Goal: Task Accomplishment & Management: Manage account settings

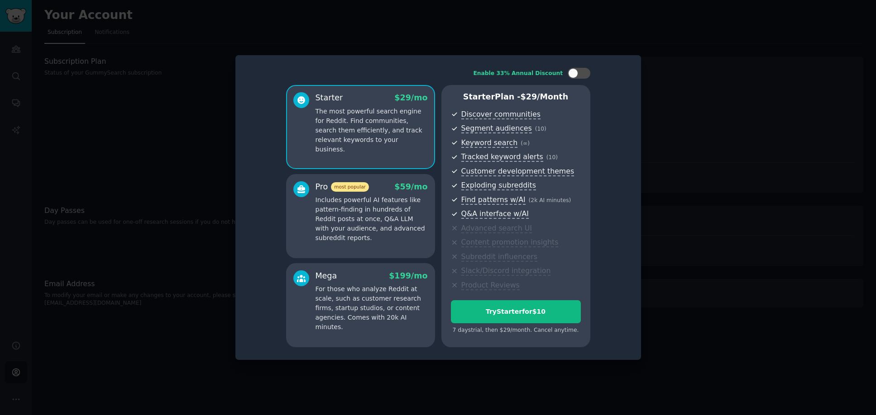
click at [378, 217] on p "Includes powerful AI features like pattern-finding in hundreds of Reddit posts …" at bounding box center [371, 219] width 112 height 48
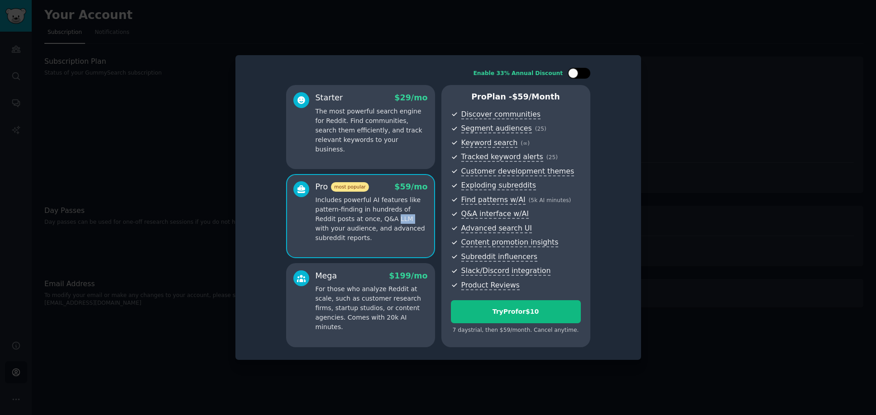
click at [575, 73] on div at bounding box center [573, 73] width 10 height 10
click at [575, 73] on icon at bounding box center [573, 73] width 5 height 5
checkbox input "false"
click at [517, 318] on button "Try Pro for $10" at bounding box center [516, 311] width 130 height 23
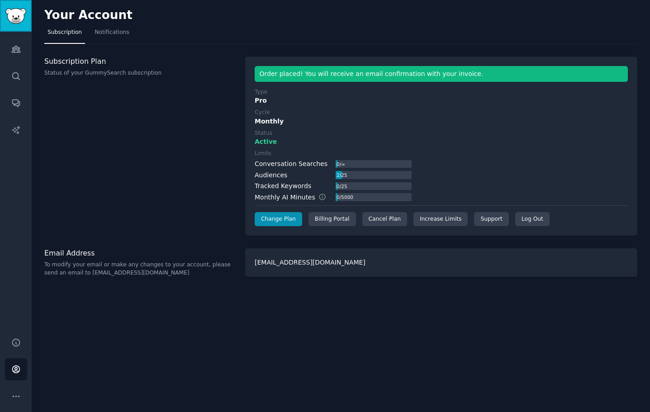
click at [13, 18] on img "Sidebar" at bounding box center [15, 16] width 21 height 16
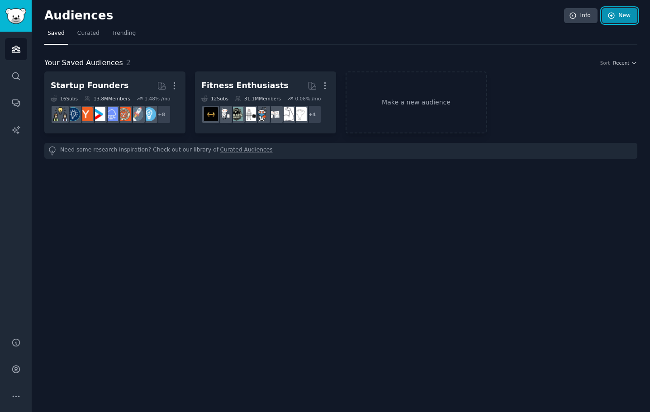
click at [630, 14] on link "New" at bounding box center [619, 15] width 35 height 15
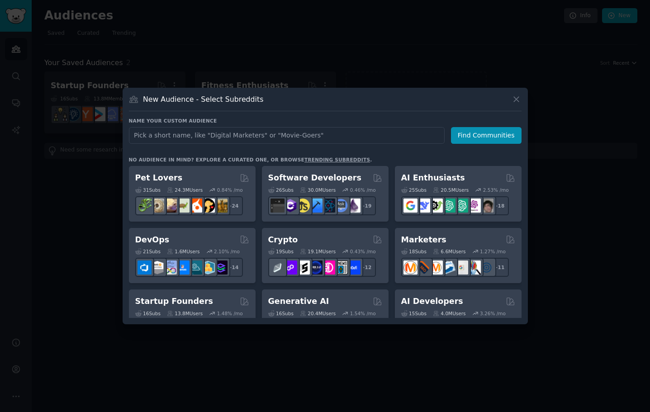
click at [325, 121] on h3 "Name your custom audience" at bounding box center [325, 121] width 393 height 6
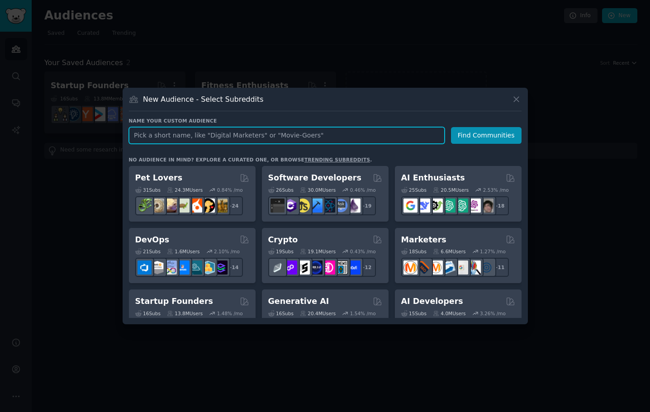
click at [229, 138] on input "text" at bounding box center [287, 135] width 316 height 17
paste input "Business OS Validation."
type input "Business OS Validation"
click button "Find Communities" at bounding box center [486, 135] width 71 height 17
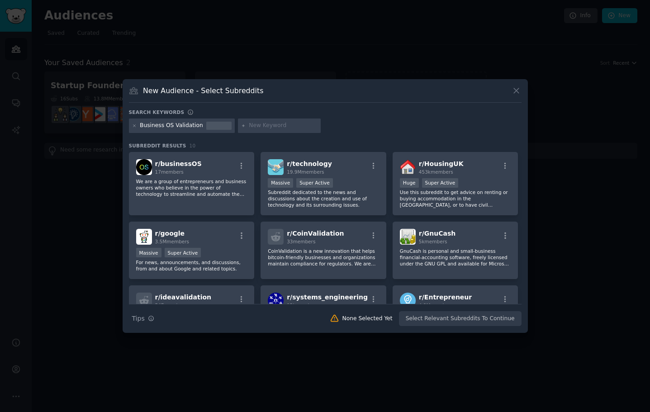
click at [154, 127] on div "Business OS Validation" at bounding box center [171, 126] width 63 height 8
click at [160, 128] on div "Business OS Validation" at bounding box center [171, 126] width 63 height 8
click at [260, 135] on div "Business OS Validation" at bounding box center [325, 128] width 393 height 18
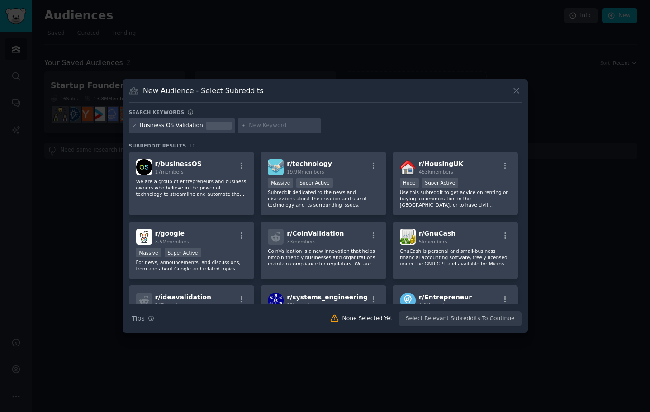
click at [261, 126] on input "text" at bounding box center [283, 126] width 69 height 8
type input "saas"
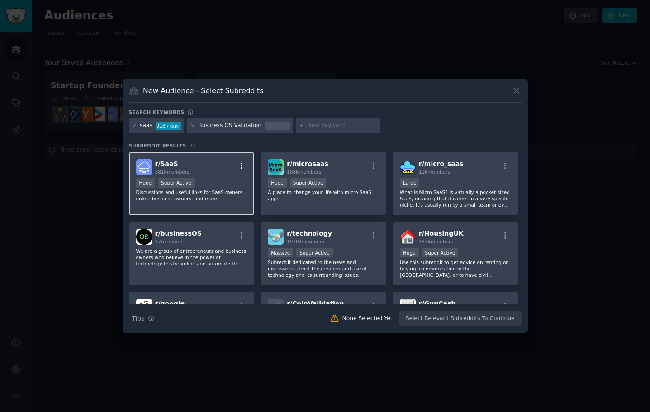
click at [241, 167] on icon "button" at bounding box center [242, 166] width 8 height 8
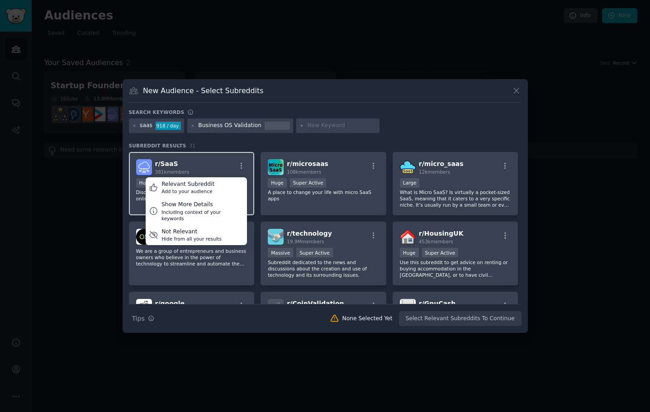
click at [174, 166] on h2 "r/ SaaS 381k members" at bounding box center [172, 167] width 34 height 16
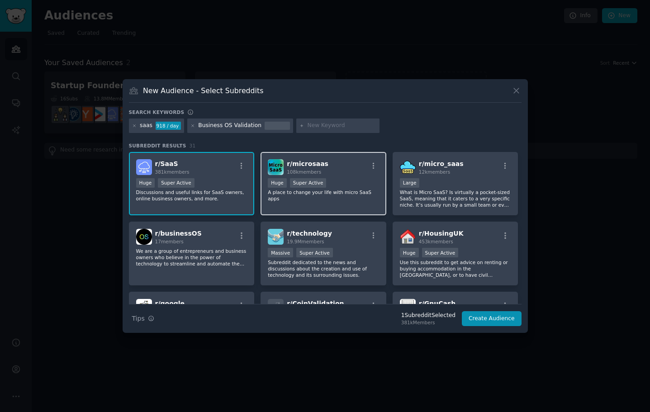
click at [322, 187] on div "Huge Super Active" at bounding box center [323, 183] width 111 height 11
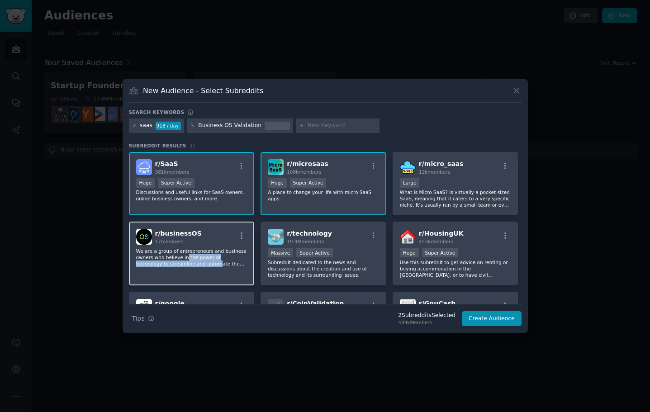
click at [183, 261] on p "We are a group of entrepreneurs and business owners who believe in the power of…" at bounding box center [191, 257] width 111 height 19
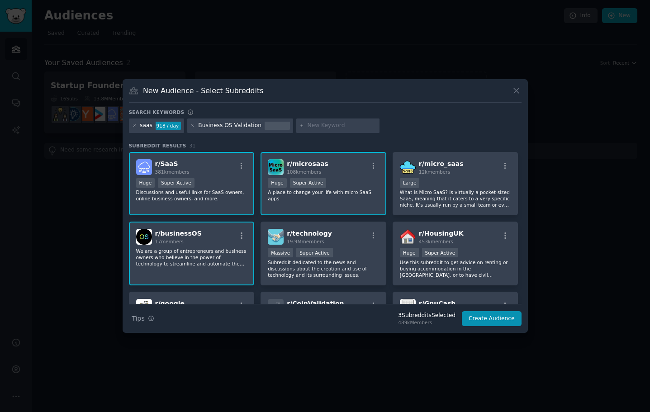
click at [308, 126] on input "text" at bounding box center [342, 126] width 69 height 8
type input "startups"
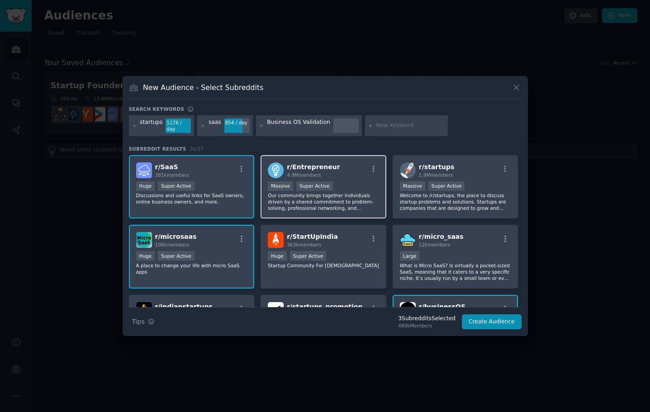
click at [346, 175] on div "r/ Entrepreneur 4.9M members >= 95th percentile for submissions / day Massive S…" at bounding box center [324, 187] width 126 height 64
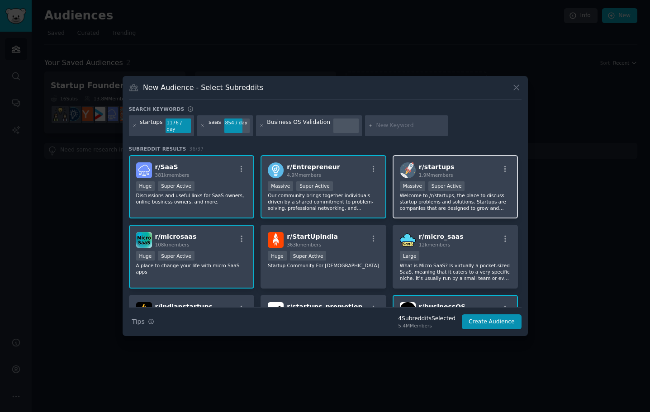
click at [474, 176] on div "r/ startups 1.9M members Massive Super Active Welcome to /r/startups, the place…" at bounding box center [456, 187] width 126 height 64
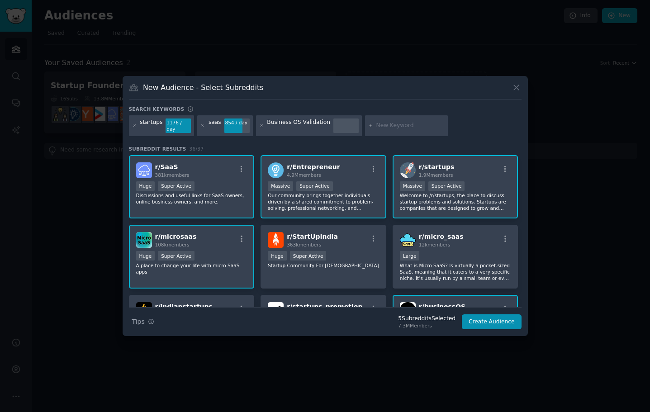
click at [378, 124] on input "text" at bounding box center [410, 126] width 69 height 8
type input "small business"
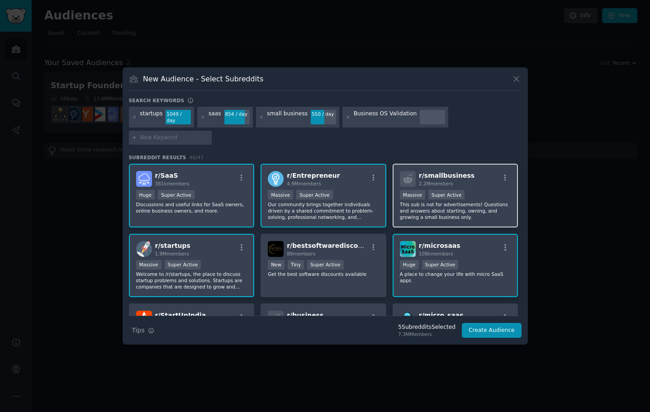
click at [468, 201] on p "This sub is not for advertisements! Questions and answers about starting, ownin…" at bounding box center [455, 210] width 111 height 19
click at [209, 134] on input "text" at bounding box center [174, 138] width 69 height 8
paste input "EntrepreneurRideAlong"
type input "EntrepreneurRideAlong"
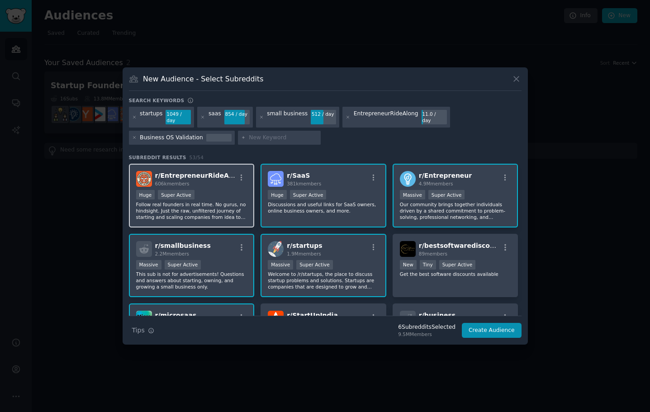
click at [213, 203] on p "Follow real founders in real time. No gurus, no hindsight. Just the raw, unfilt…" at bounding box center [191, 210] width 111 height 19
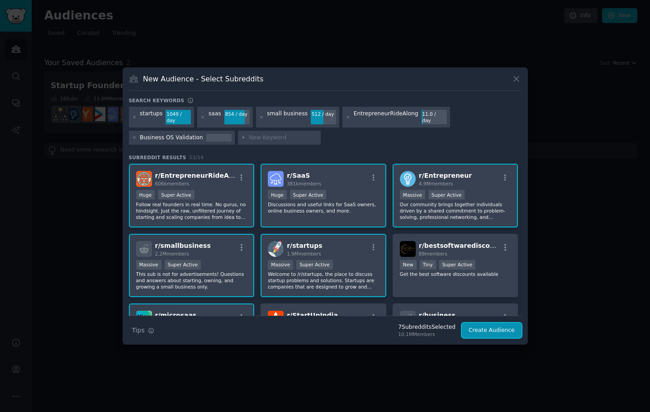
click at [497, 324] on button "Create Audience" at bounding box center [492, 330] width 60 height 15
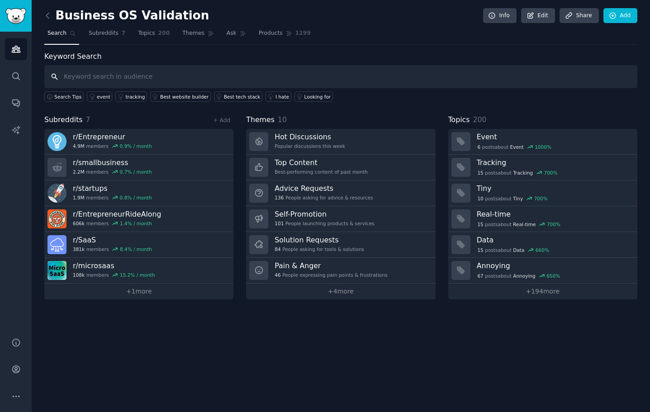
click at [140, 78] on input "text" at bounding box center [340, 76] width 593 height 23
paste input "too many tools"
type input "too many tools"
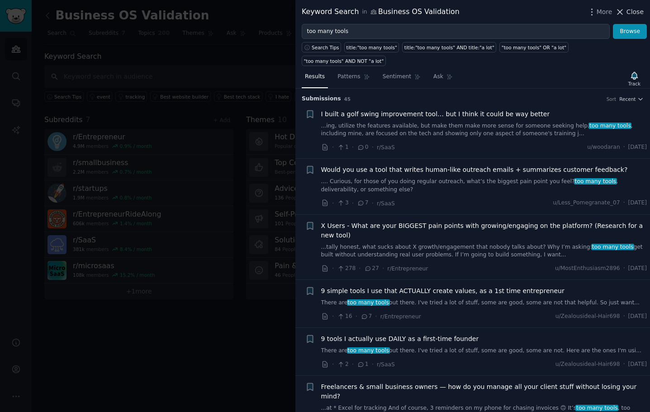
click at [637, 9] on span "Close" at bounding box center [635, 12] width 17 height 10
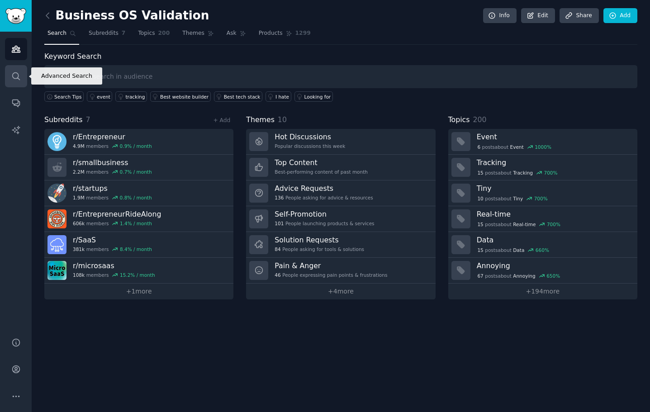
click at [8, 73] on link "Search" at bounding box center [16, 76] width 22 height 22
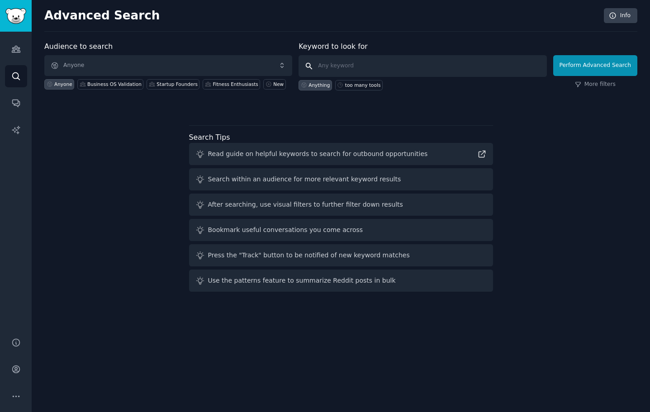
click at [451, 67] on input "text" at bounding box center [423, 66] width 248 height 22
paste input "too many tools"
click at [395, 64] on input ""too many tools"" at bounding box center [423, 66] width 248 height 22
paste input ""integration hell""
click at [450, 73] on input ""too many tools" "integration hell"" at bounding box center [423, 66] width 248 height 22
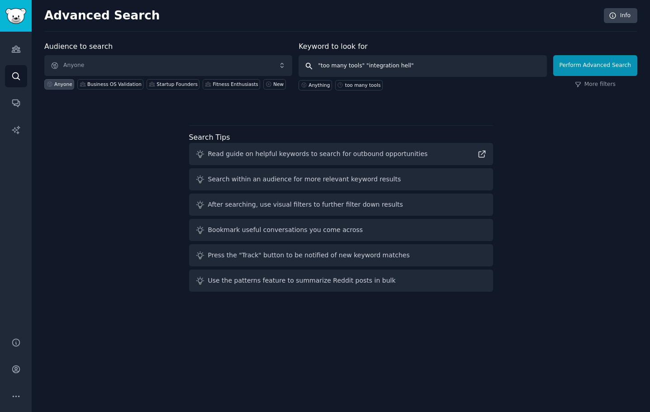
paste input ""HubSpot alternative""
click at [539, 60] on input ""too many tools" "integration hell" "HubSpot alternative"" at bounding box center [423, 66] width 248 height 22
paste input ""Calendly alternative""
click at [462, 67] on input ""too many tools" "integration hell" "HubSpot alternative""Calendly alternative"" at bounding box center [423, 66] width 248 height 22
click at [524, 67] on input ""too many tools" "integration hell" "HubSpot alternative" "Calendly alternative"" at bounding box center [423, 66] width 248 height 22
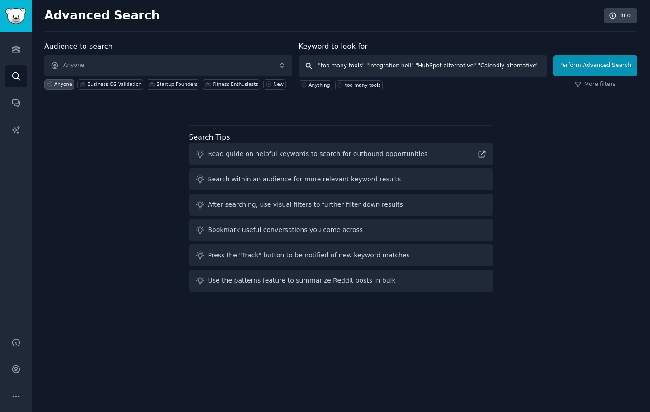
click at [530, 70] on input ""too many tools" "integration hell" "HubSpot alternative" "Calendly alternative"" at bounding box center [423, 66] width 248 height 22
paste input ""Xero forecasting""
click at [530, 68] on input ""too many tools" "integration hell" "HubSpot alternative" "Calendly alternative…" at bounding box center [423, 66] width 248 height 22
paste input ""subscription creep""
click at [394, 67] on input ""too many tools" "integration hell" "HubSpot alternative" "Calendly alternative…" at bounding box center [423, 66] width 248 height 22
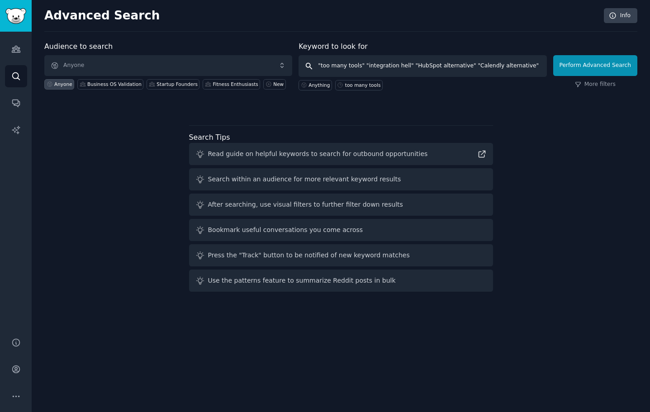
scroll to position [0, 64]
paste input ""Zapier broke""
click at [444, 70] on input ""too many tools" "integration hell" "HubSpot alternative" "Calendly alternative…" at bounding box center [423, 66] width 248 height 22
paste input ""cashflow dashboard""
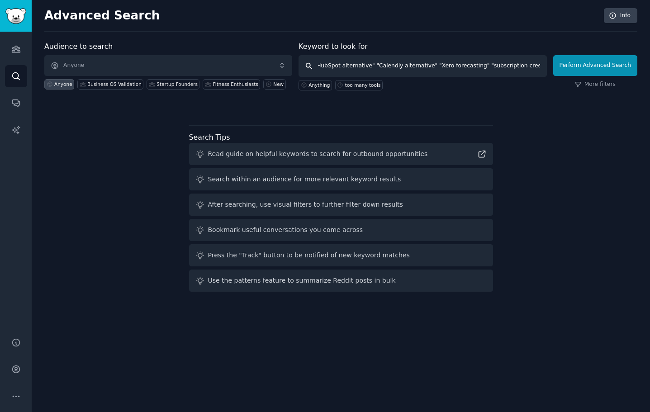
type input ""too many tools" "integration hell" "HubSpot alternative" "Calendly alternative…"
click button "Perform Advanced Search" at bounding box center [595, 65] width 84 height 21
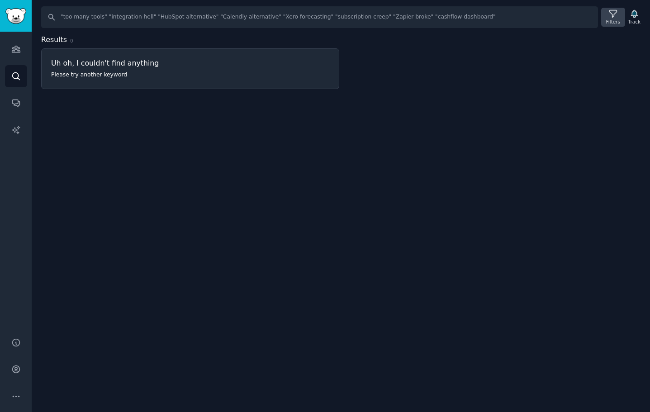
click at [618, 21] on div "Filters" at bounding box center [613, 22] width 14 height 6
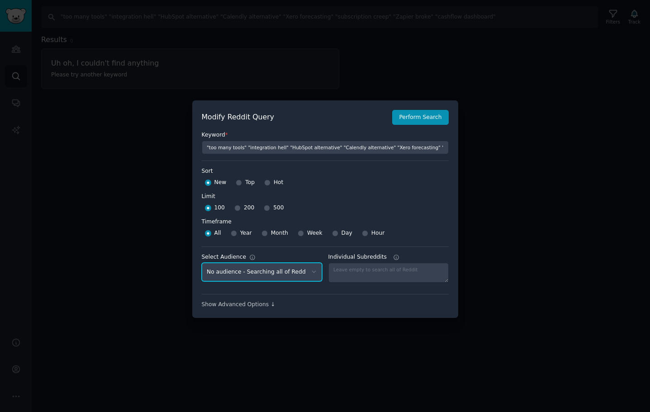
click at [310, 267] on select "No audience - Searching all of Reddit Business OS Validation - 7 Subreddits Fit…" at bounding box center [262, 272] width 120 height 19
select select "1829b24486"
click at [202, 263] on select "No audience - Searching all of Reddit Business OS Validation - 7 Subreddits Fit…" at bounding box center [262, 272] width 120 height 19
click at [260, 308] on div "Show Advanced Options ↓" at bounding box center [325, 305] width 247 height 8
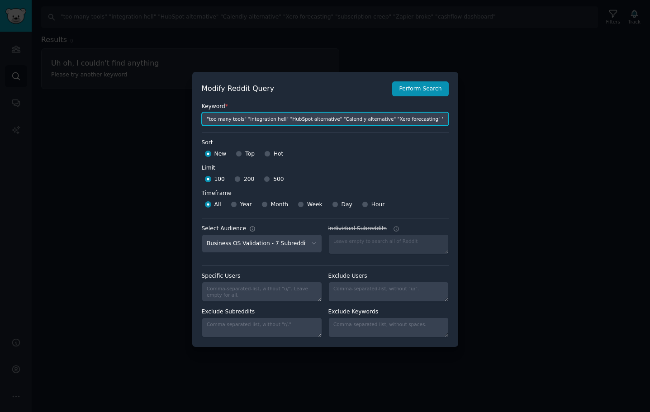
click at [241, 120] on input ""too many tools" "integration hell" "HubSpot alternative" "Calendly alternative…" at bounding box center [325, 119] width 247 height 14
type input ""too many tools""
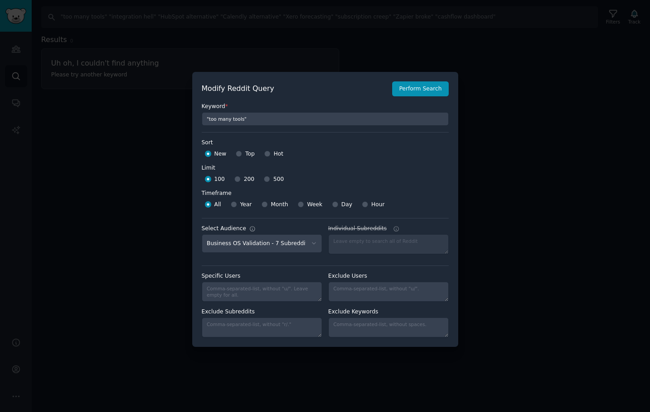
type input ""too many tools""
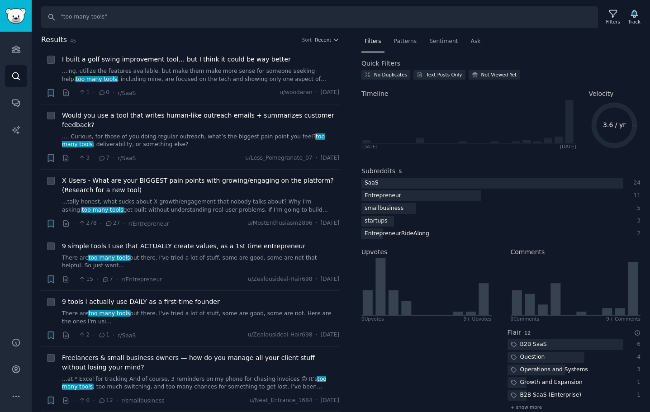
click at [543, 36] on nav "Filters Patterns Sentiment Ask" at bounding box center [501, 43] width 279 height 19
click at [10, 50] on link "Audiences" at bounding box center [16, 49] width 22 height 22
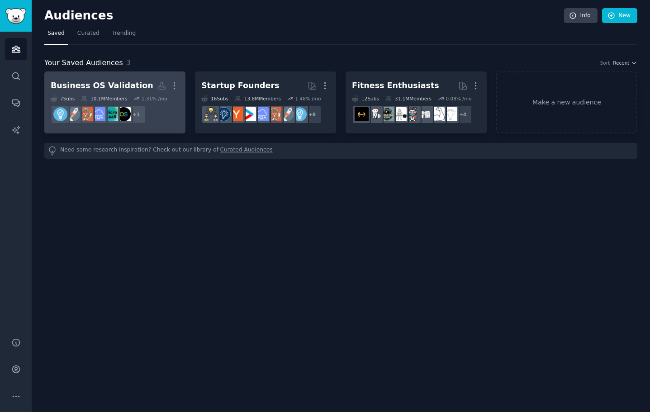
click at [91, 84] on div "Business OS Validation" at bounding box center [102, 85] width 103 height 11
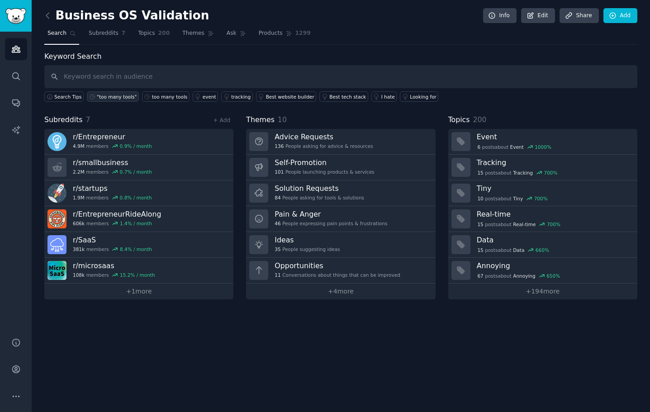
click at [100, 96] on div ""too many tools"" at bounding box center [117, 97] width 40 height 6
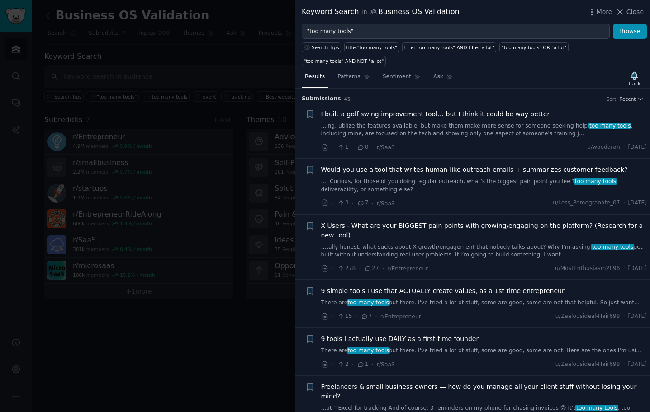
click at [635, 9] on span "Close" at bounding box center [635, 12] width 17 height 10
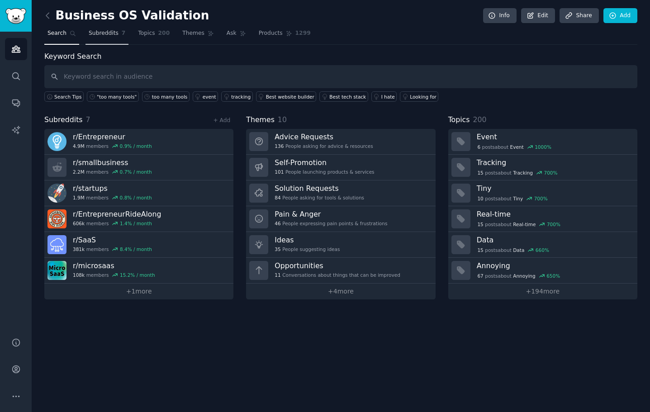
click at [95, 33] on span "Subreddits" at bounding box center [104, 33] width 30 height 8
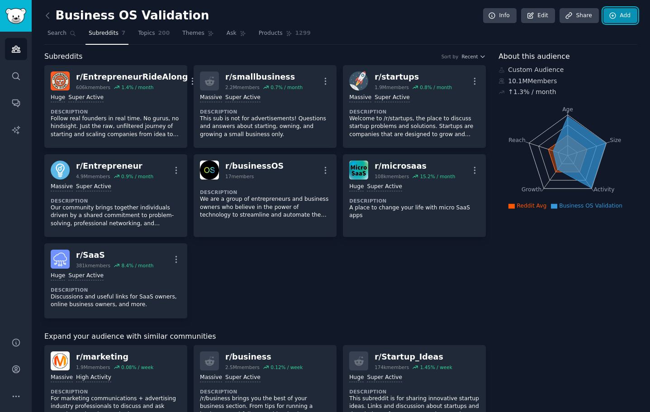
click at [625, 14] on link "Add" at bounding box center [621, 15] width 34 height 15
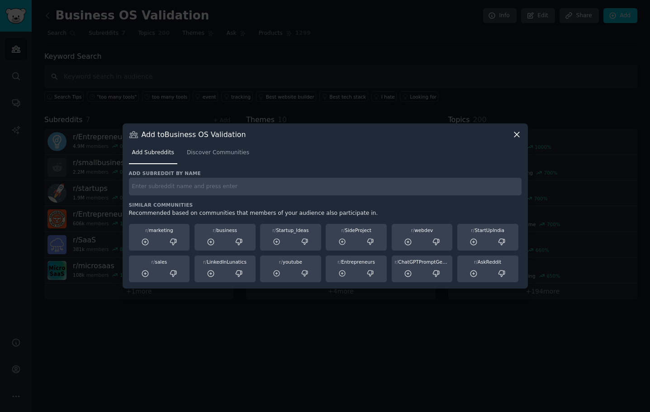
click at [517, 138] on icon at bounding box center [517, 135] width 10 height 10
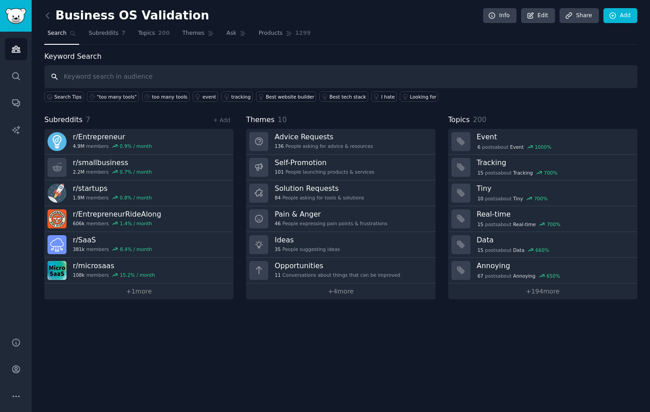
click at [128, 73] on input "text" at bounding box center [340, 76] width 593 height 23
paste input ""HubSpot alternative""
type input ""HubSpot alternative""
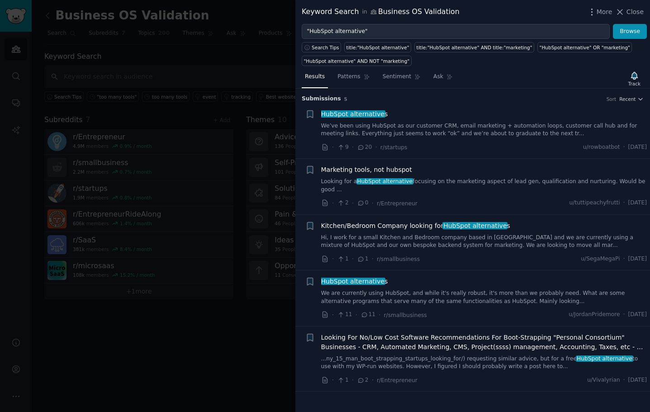
click at [644, 79] on div "Results Patterns Sentiment Ask Track" at bounding box center [473, 78] width 355 height 19
click at [634, 81] on div "Track" at bounding box center [635, 84] width 12 height 6
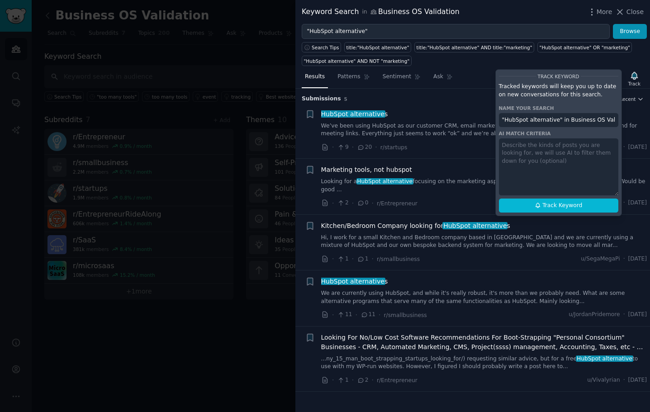
click at [556, 120] on input ""HubSpot alternative" in Business OS Validation" at bounding box center [558, 120] width 119 height 14
click at [563, 207] on span "Track Keyword" at bounding box center [563, 206] width 40 height 8
type input ""HubSpot alternative""
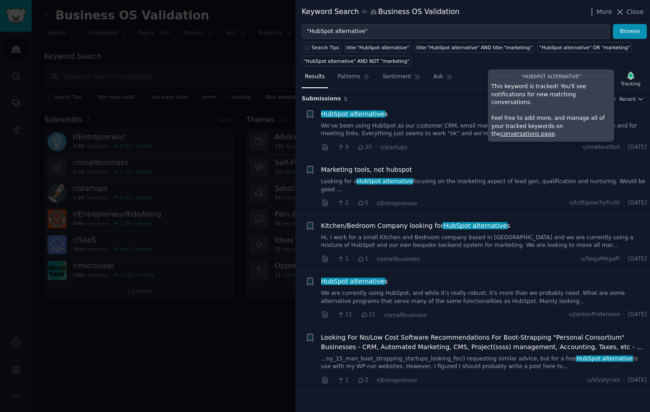
click at [555, 131] on link "conversations page" at bounding box center [528, 134] width 54 height 6
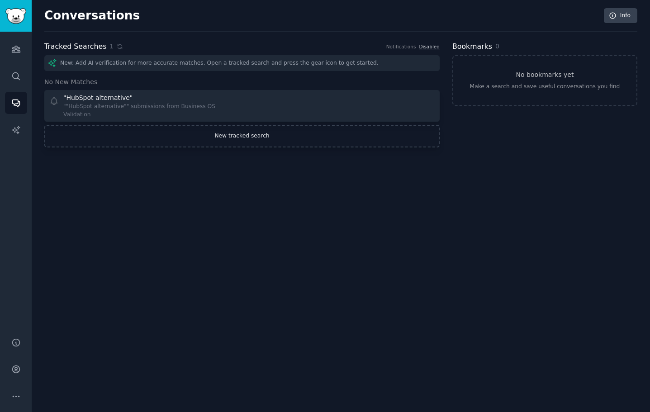
click at [241, 129] on link "New tracked search" at bounding box center [242, 136] width 396 height 23
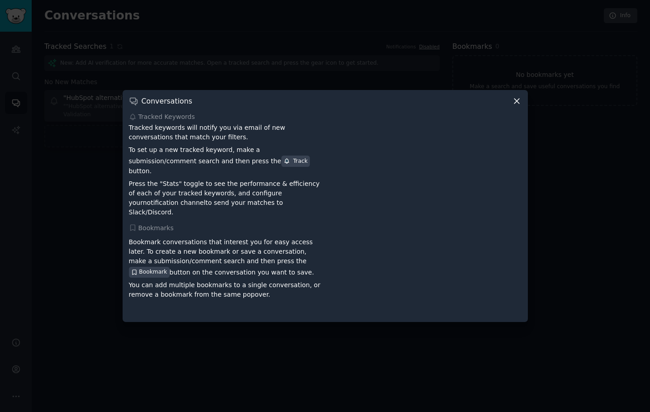
click at [514, 106] on icon at bounding box center [517, 101] width 10 height 10
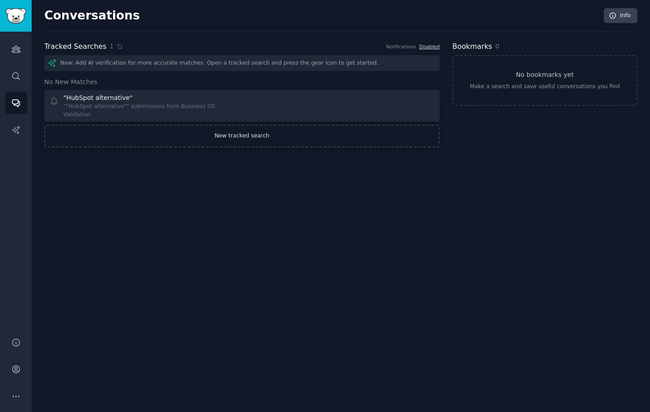
click at [204, 136] on link "New tracked search" at bounding box center [242, 136] width 396 height 23
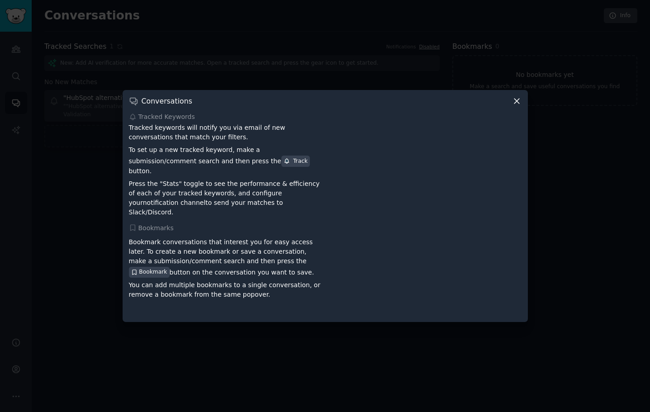
click at [515, 106] on icon at bounding box center [517, 101] width 10 height 10
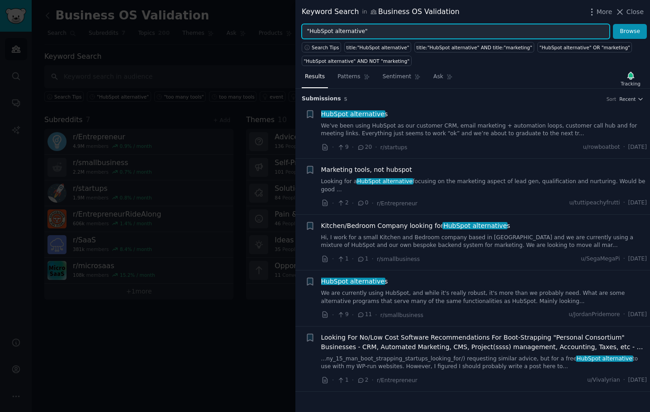
drag, startPoint x: 28, startPoint y: 0, endPoint x: 370, endPoint y: 32, distance: 343.2
click at [370, 32] on input ""HubSpot alternative"" at bounding box center [456, 31] width 308 height 15
click at [318, 32] on input ""HubSpot alternative"" at bounding box center [456, 31] width 308 height 15
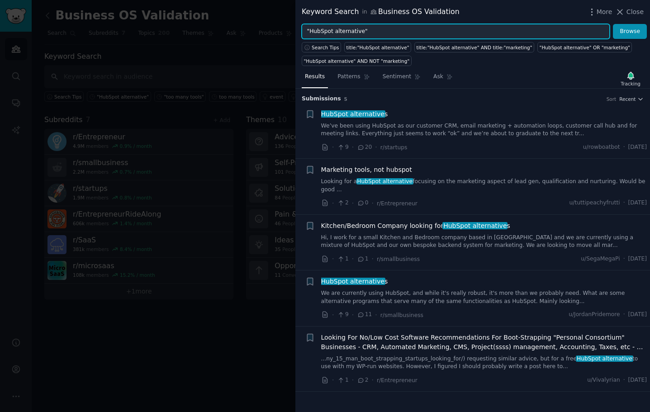
click at [318, 31] on input ""HubSpot alternative"" at bounding box center [456, 31] width 308 height 15
click at [386, 30] on input ""HubSpot alternative"" at bounding box center [456, 31] width 308 height 15
click at [316, 29] on input ""HubSpot alternative"" at bounding box center [456, 31] width 308 height 15
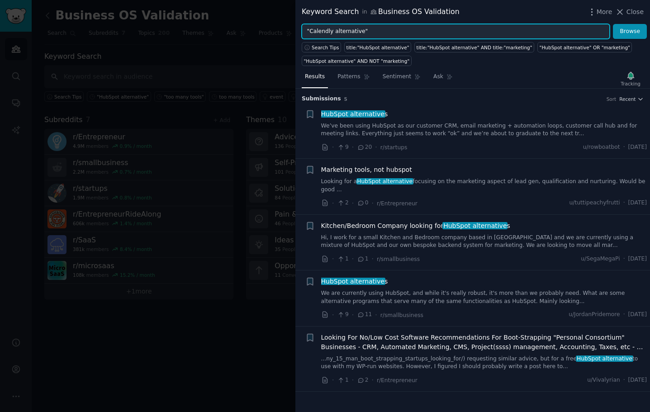
type input ""Calendly alternative""
click at [613, 24] on button "Browse" at bounding box center [630, 31] width 34 height 15
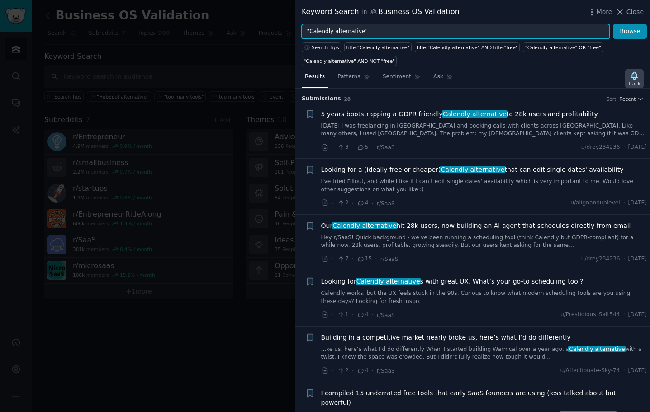
click at [636, 78] on icon "button" at bounding box center [634, 75] width 6 height 7
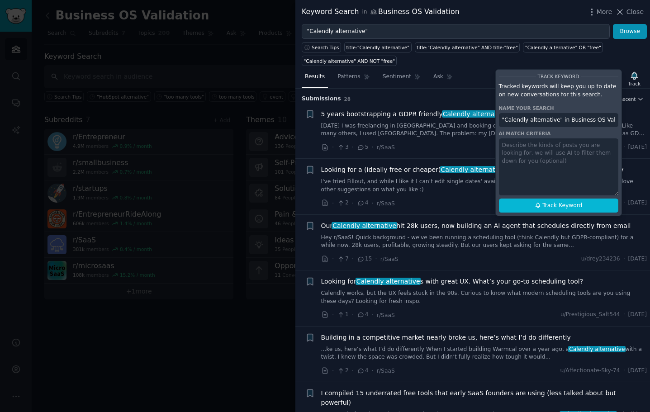
click at [557, 119] on input ""Calendly alternative" in Business OS Validation" at bounding box center [558, 120] width 119 height 14
click at [560, 209] on span "Track Keyword" at bounding box center [563, 206] width 40 height 8
type input ""Calendly alternative""
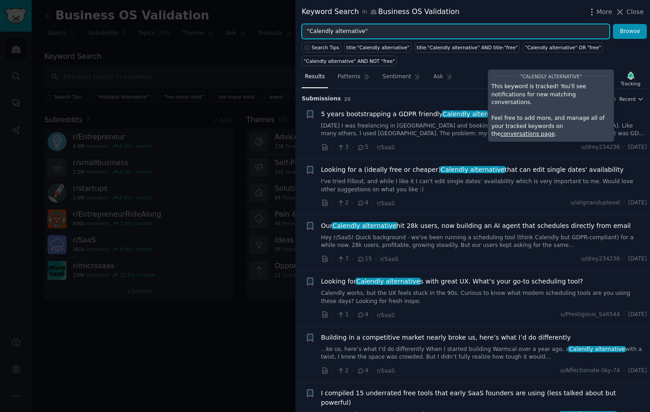
click at [410, 37] on input ""Calendly alternative"" at bounding box center [456, 31] width 308 height 15
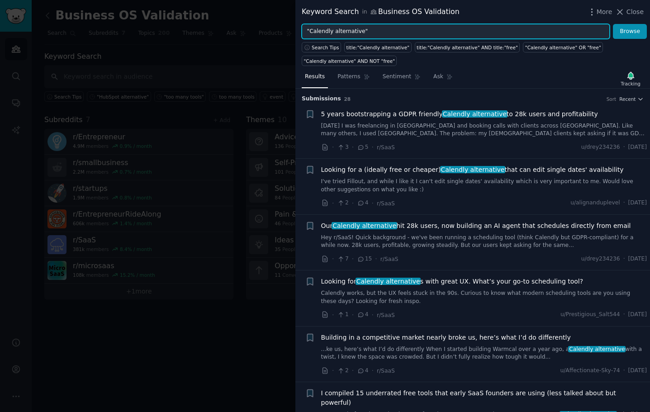
click at [385, 33] on input ""Calendly alternative"" at bounding box center [456, 31] width 308 height 15
paste input "too many tools"
type input ""too many tools""
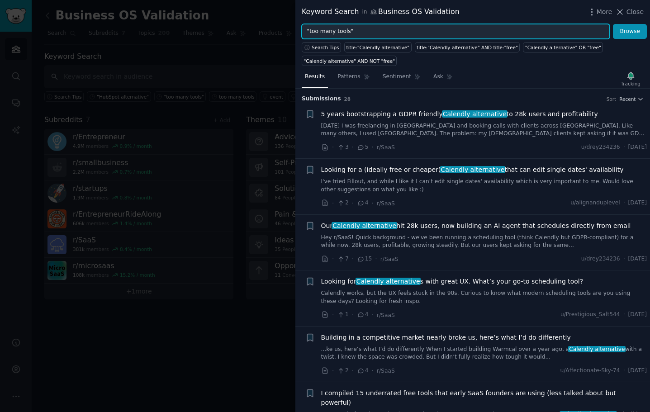
click at [613, 24] on button "Browse" at bounding box center [630, 31] width 34 height 15
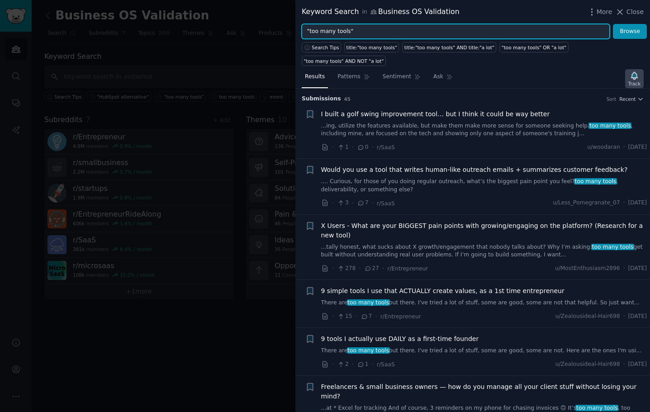
click at [636, 72] on icon "button" at bounding box center [634, 75] width 6 height 7
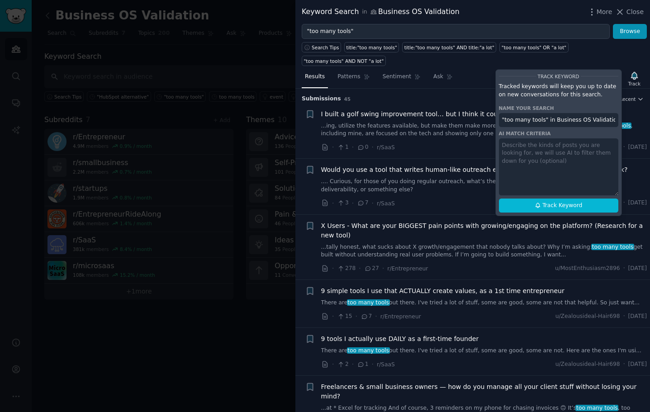
click at [547, 113] on input ""too many tools" in Business OS Validation" at bounding box center [558, 120] width 119 height 14
click at [551, 202] on span "Track Keyword" at bounding box center [563, 206] width 40 height 8
type input ""too many tools""
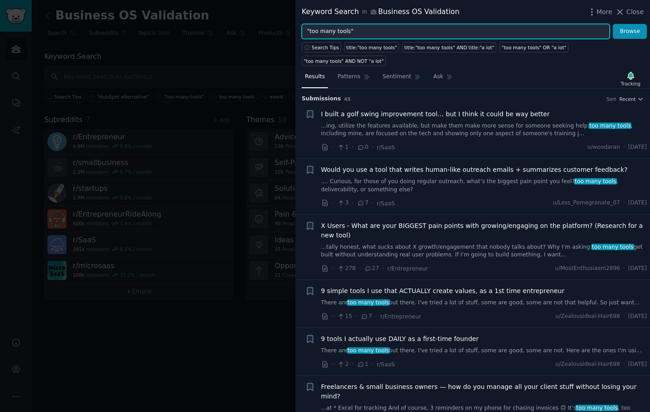
click at [413, 33] on input ""too many tools"" at bounding box center [456, 31] width 308 height 15
paste input "Xero forecasting"
click at [313, 33] on input ""Xero forecasting"" at bounding box center [456, 31] width 308 height 15
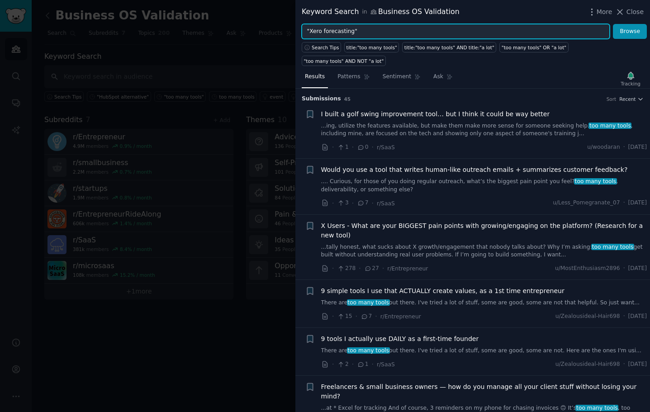
click at [313, 33] on input ""Xero forecasting"" at bounding box center [456, 31] width 308 height 15
type input ""business forecasting""
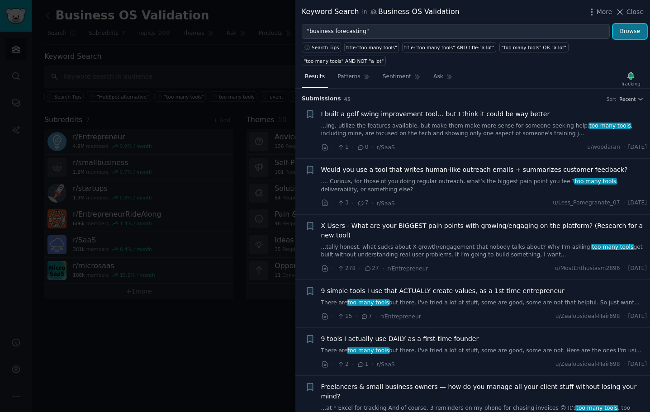
click at [636, 35] on button "Browse" at bounding box center [630, 31] width 34 height 15
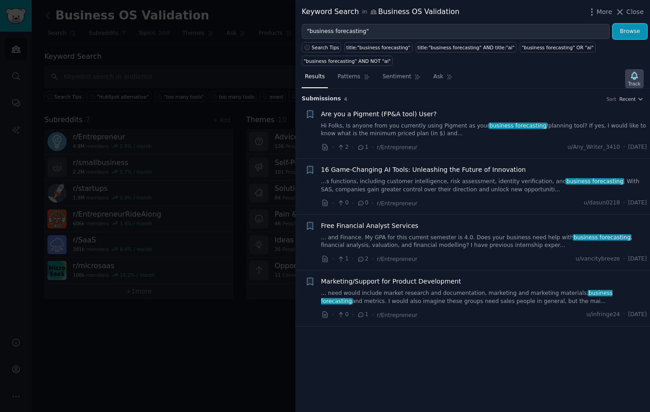
click at [641, 78] on div "Track" at bounding box center [634, 78] width 19 height 19
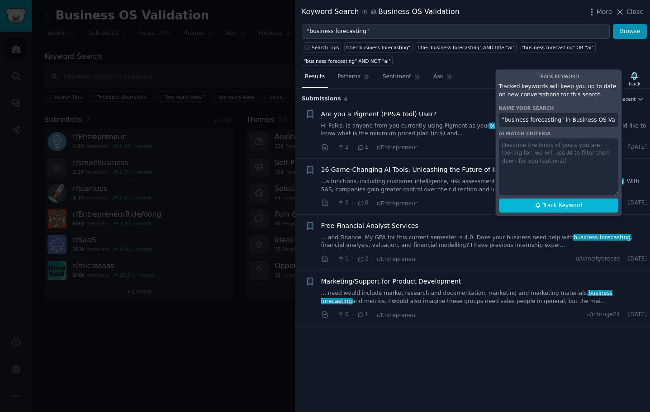
click at [558, 120] on input ""business forecasting" in Business OS Validation" at bounding box center [558, 120] width 119 height 14
click at [557, 210] on button "Track Keyword" at bounding box center [558, 206] width 119 height 14
type input ""business forecasting""
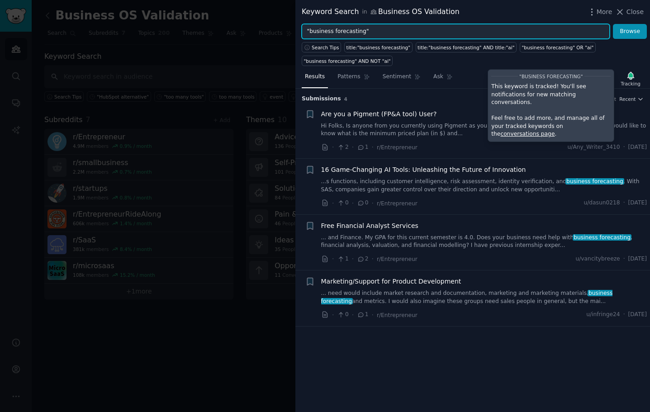
click at [424, 27] on input ""business forecasting"" at bounding box center [456, 31] width 308 height 15
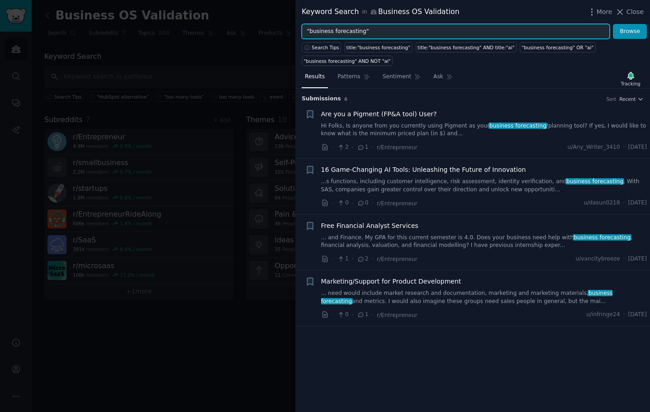
click at [424, 27] on input ""business forecasting"" at bounding box center [456, 31] width 308 height 15
paste input "subscription creep"
type input ""subscription creep""
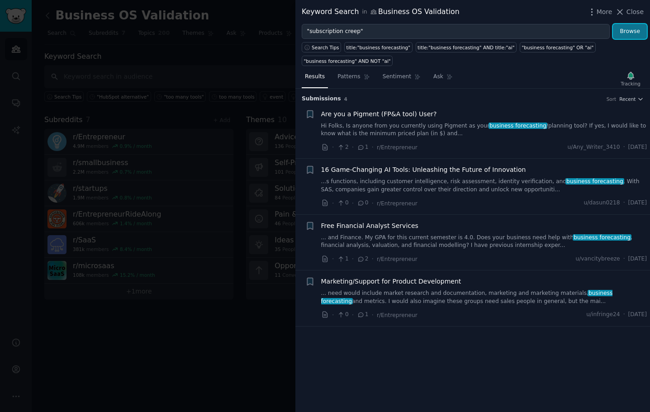
click at [636, 38] on button "Browse" at bounding box center [630, 31] width 34 height 15
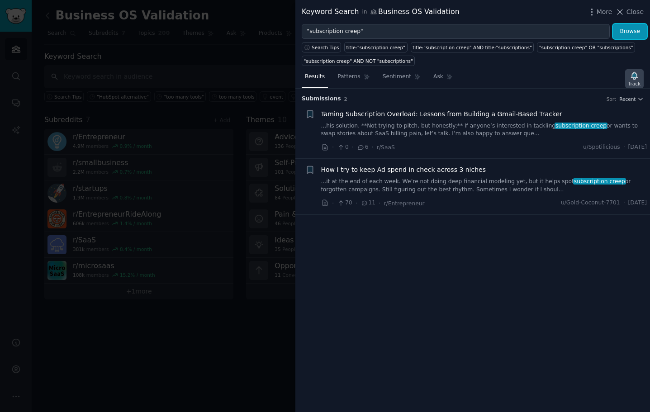
click at [633, 78] on icon "button" at bounding box center [634, 75] width 6 height 7
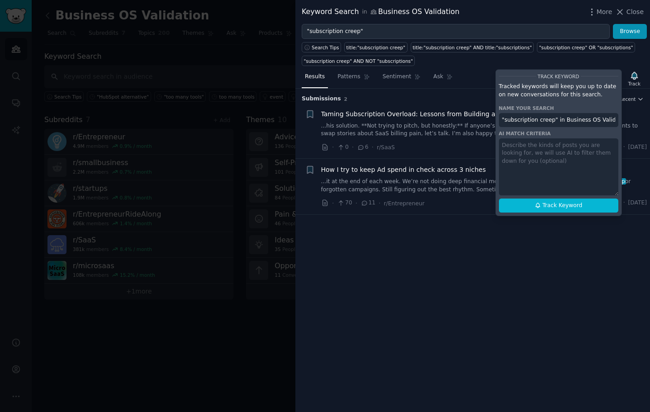
click at [553, 119] on input ""subscription creep" in Business OS Validation" at bounding box center [558, 120] width 119 height 14
click at [562, 203] on span "Track Keyword" at bounding box center [563, 206] width 40 height 8
type input ""subscription creep""
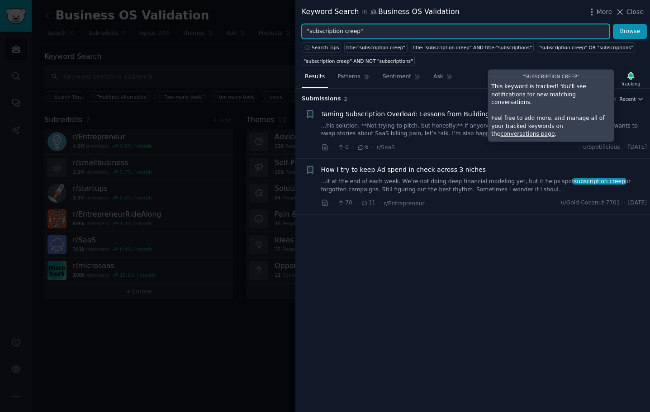
click at [368, 30] on input ""subscription creep"" at bounding box center [456, 31] width 308 height 15
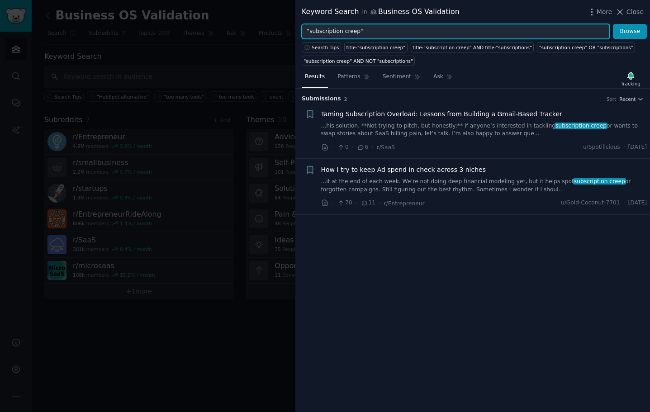
click at [368, 30] on input ""subscription creep"" at bounding box center [456, 31] width 308 height 15
click at [613, 24] on button "Browse" at bounding box center [630, 31] width 34 height 15
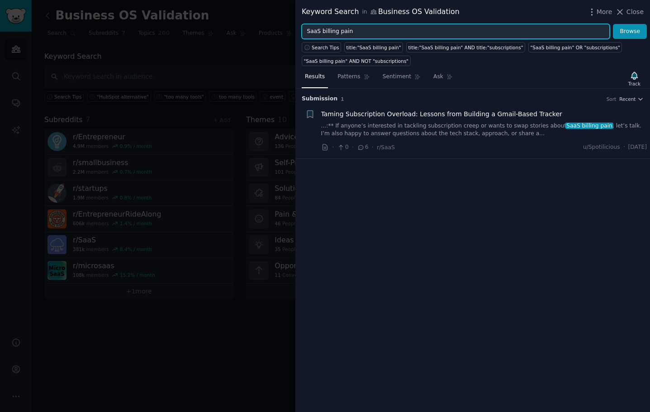
click at [359, 29] on input "SaaS billing pain" at bounding box center [456, 31] width 308 height 15
type input "s"
type input "too many subscriptions"
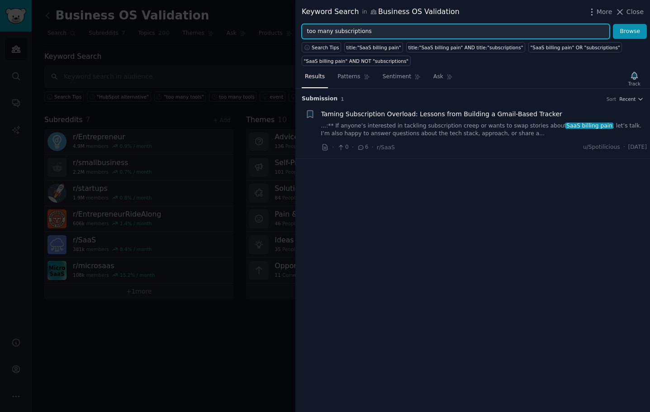
click at [613, 24] on button "Browse" at bounding box center [630, 31] width 34 height 15
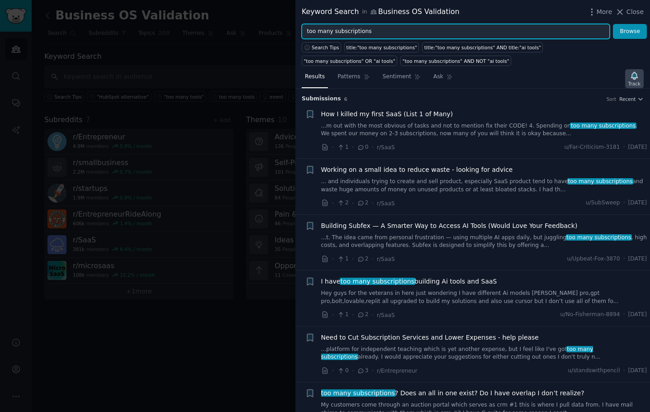
click at [632, 78] on icon "button" at bounding box center [634, 75] width 6 height 7
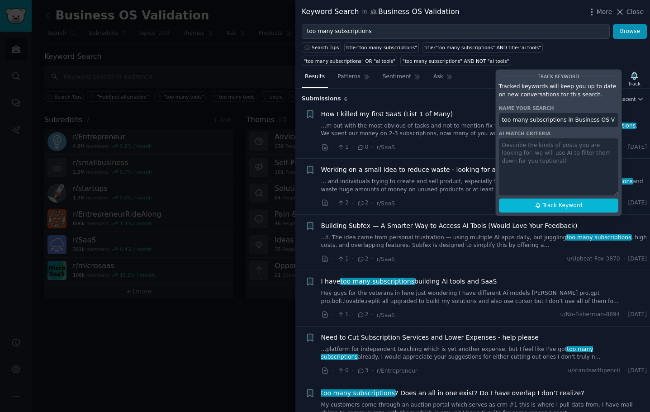
click at [561, 121] on input "too many subscriptions in Business OS Validation" at bounding box center [558, 120] width 119 height 14
click at [559, 203] on span "Track Keyword" at bounding box center [563, 206] width 40 height 8
type input "too many subscriptions"
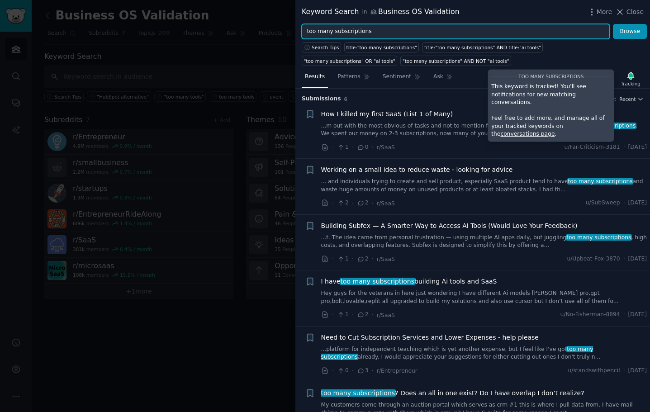
click at [456, 36] on input "too many subscriptions" at bounding box center [456, 31] width 308 height 15
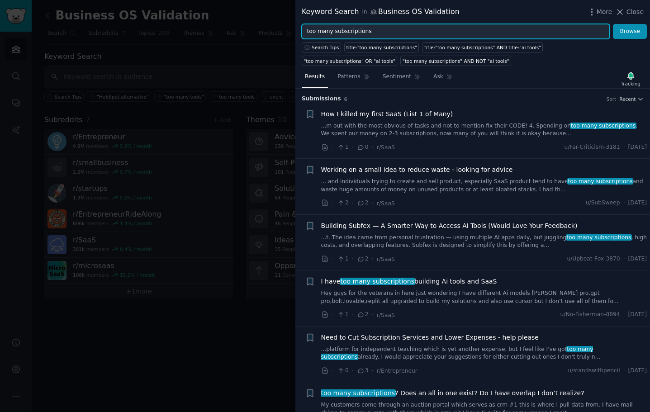
click at [456, 36] on input "too many subscriptions" at bounding box center [456, 31] width 308 height 15
click at [613, 24] on button "Browse" at bounding box center [630, 31] width 34 height 15
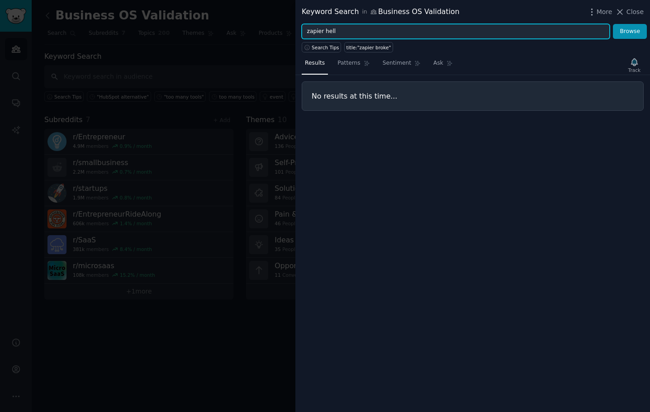
click at [613, 24] on button "Browse" at bounding box center [630, 31] width 34 height 15
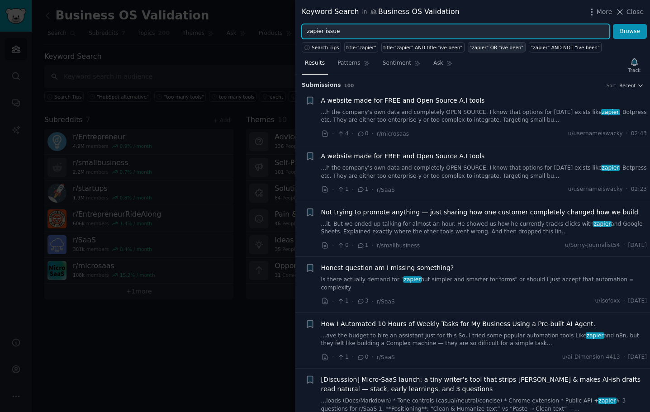
click at [613, 24] on button "Browse" at bounding box center [630, 31] width 34 height 15
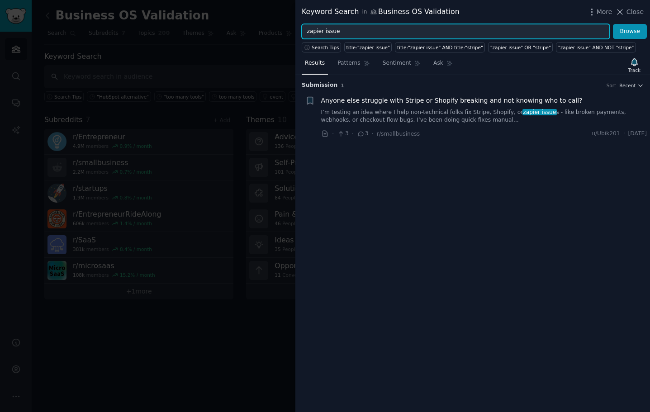
click at [376, 31] on input "zapier issue" at bounding box center [456, 31] width 308 height 15
click at [375, 31] on input "zapier issue" at bounding box center [456, 31] width 308 height 15
click at [613, 24] on button "Browse" at bounding box center [630, 31] width 34 height 15
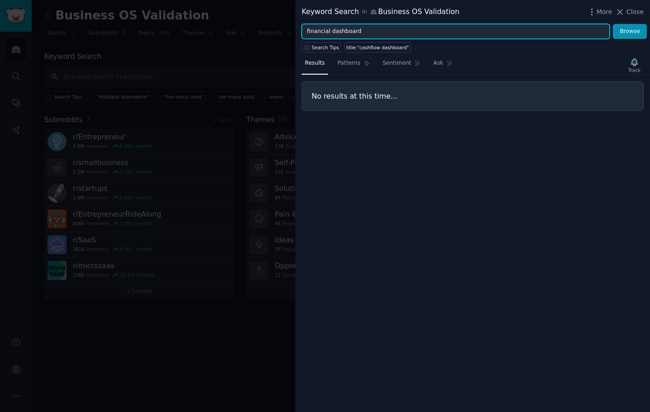
type input "financial dashboard"
click at [613, 24] on button "Browse" at bounding box center [630, 31] width 34 height 15
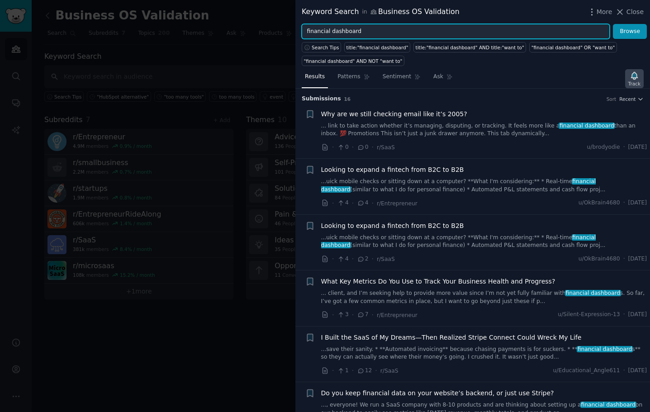
click at [630, 74] on icon "button" at bounding box center [635, 76] width 10 height 10
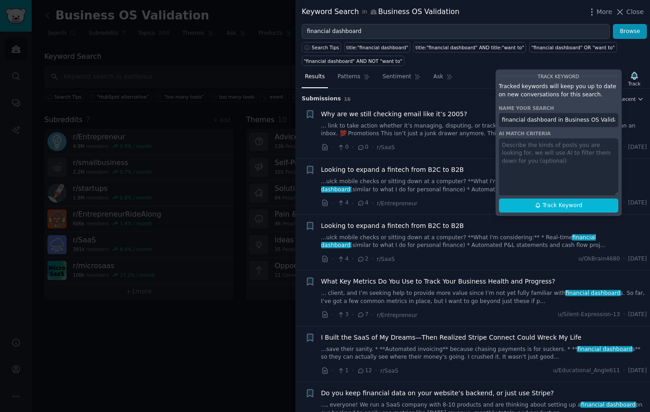
click at [551, 120] on input "financial dashboard in Business OS Validation" at bounding box center [558, 120] width 119 height 14
click at [554, 205] on span "Track Keyword" at bounding box center [563, 206] width 40 height 8
type input "financial dashboard"
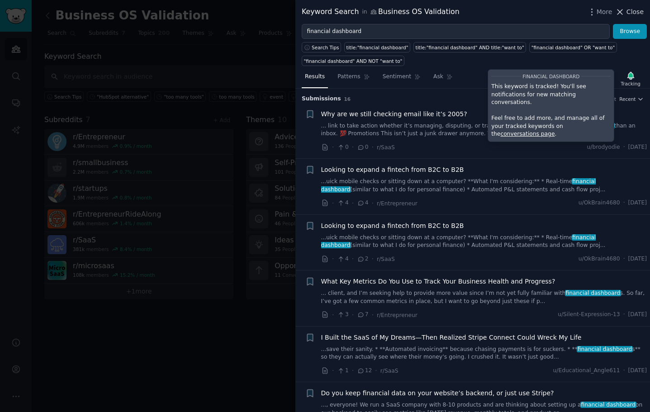
click at [643, 9] on span "Close" at bounding box center [635, 12] width 17 height 10
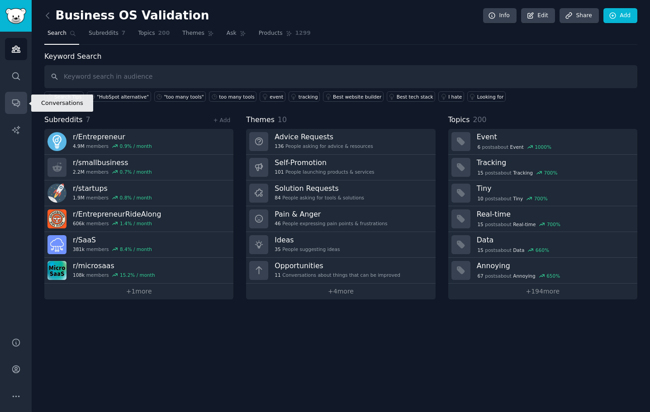
click at [18, 105] on icon "Sidebar" at bounding box center [15, 103] width 7 height 7
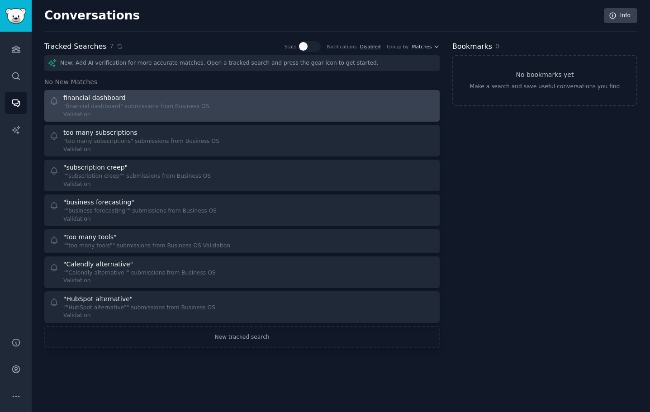
click at [229, 106] on div "financial dashboard "financial dashboard" submissions from Business OS Validati…" at bounding box center [142, 105] width 187 height 25
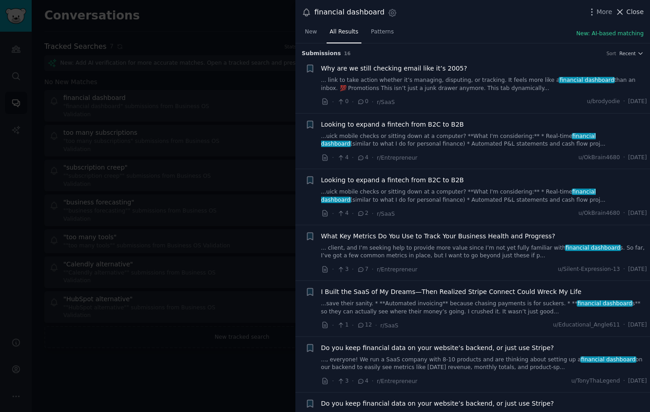
click at [639, 12] on span "Close" at bounding box center [635, 12] width 17 height 10
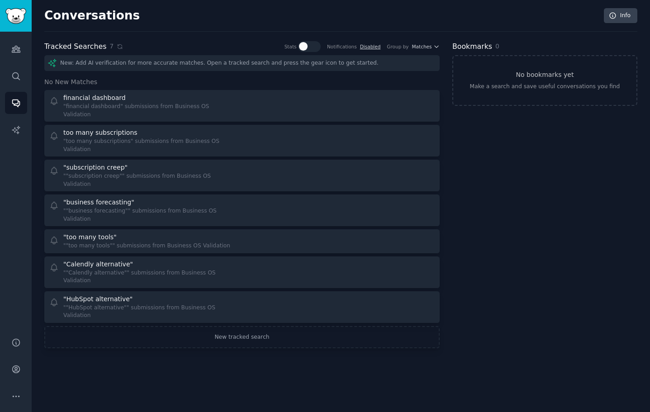
click at [321, 47] on div at bounding box center [309, 46] width 23 height 11
checkbox input "true"
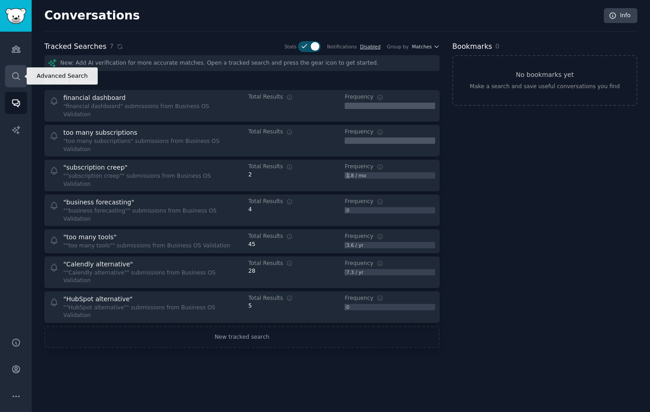
click at [17, 75] on icon "Sidebar" at bounding box center [16, 77] width 10 height 10
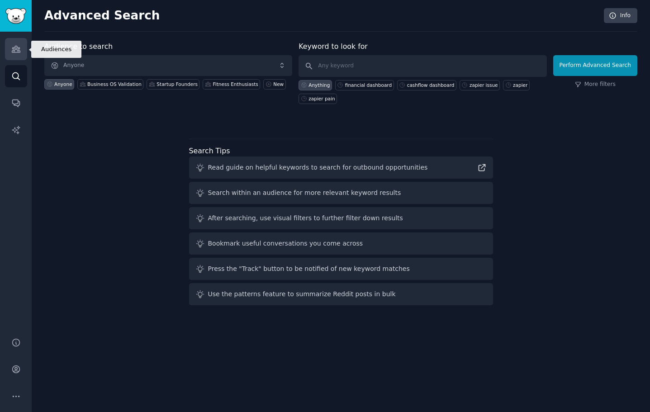
click at [14, 52] on icon "Sidebar" at bounding box center [16, 49] width 8 height 6
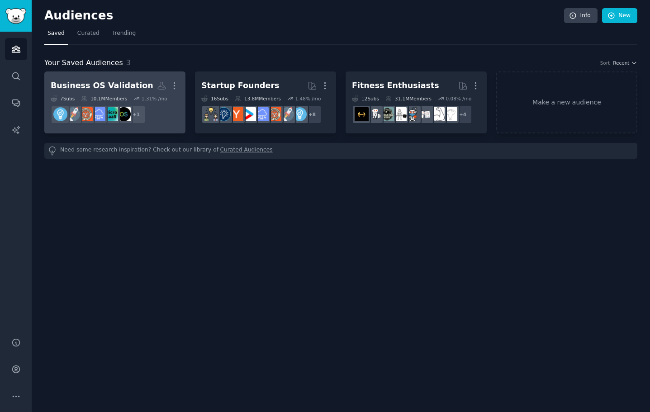
click at [98, 80] on div "Business OS Validation" at bounding box center [102, 85] width 103 height 11
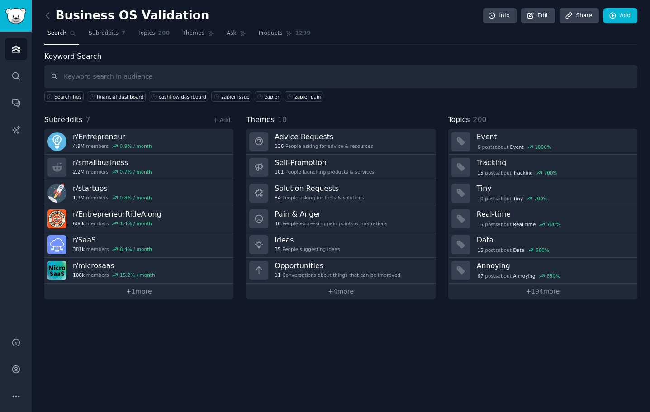
click at [463, 50] on div "Business OS Validation Info Edit Share Add Search Subreddits 7 Topics 200 Theme…" at bounding box center [340, 156] width 593 height 287
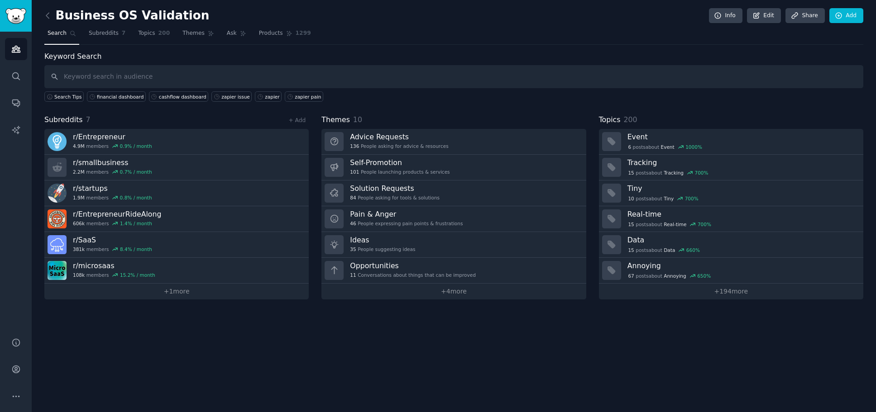
click at [629, 38] on nav "Search Subreddits 7 Topics 200 Themes Ask Products 1299" at bounding box center [453, 35] width 819 height 19
click at [398, 29] on nav "Search Subreddits 7 Topics 200 Themes Ask Products 1299" at bounding box center [453, 35] width 819 height 19
click at [531, 38] on nav "Search Subreddits 7 Topics 200 Themes Ask Products 1299" at bounding box center [453, 35] width 819 height 19
